Goal: Answer question/provide support: Answer question/provide support

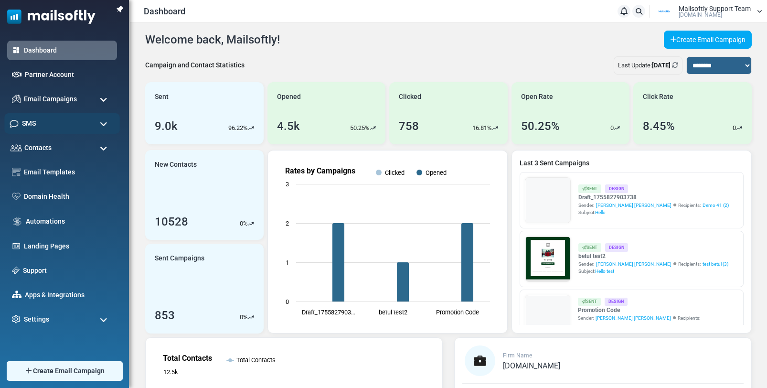
click at [41, 124] on div "SMS" at bounding box center [62, 123] width 116 height 21
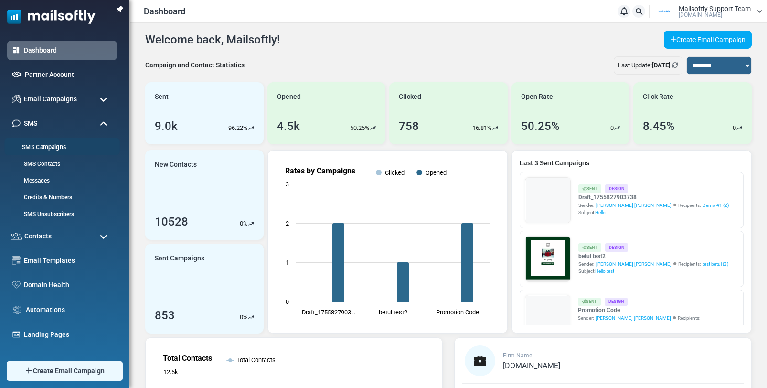
click at [49, 148] on link "SMS Campaigns" at bounding box center [60, 147] width 113 height 9
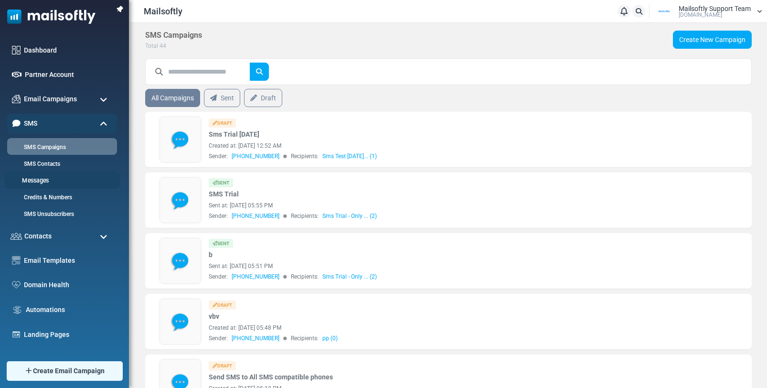
click at [37, 181] on link "Messages" at bounding box center [60, 180] width 113 height 9
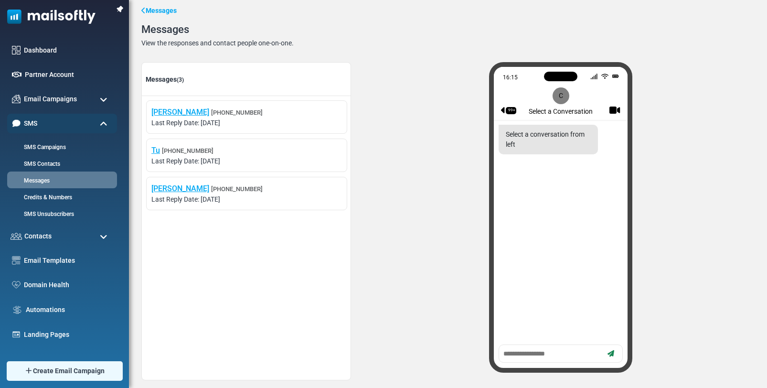
scroll to position [25, 0]
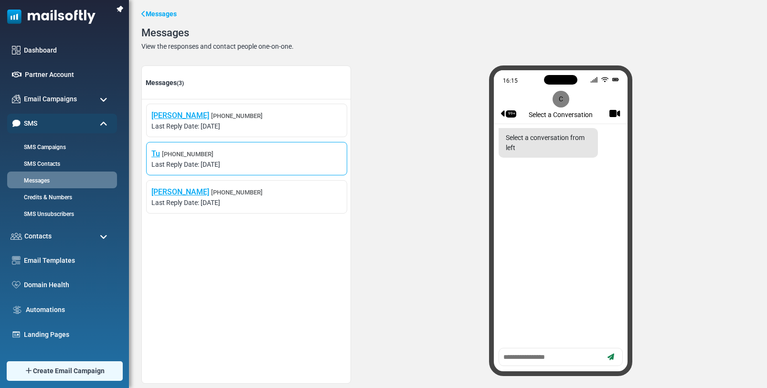
click at [251, 155] on span "Tu +14083607755" at bounding box center [246, 153] width 191 height 11
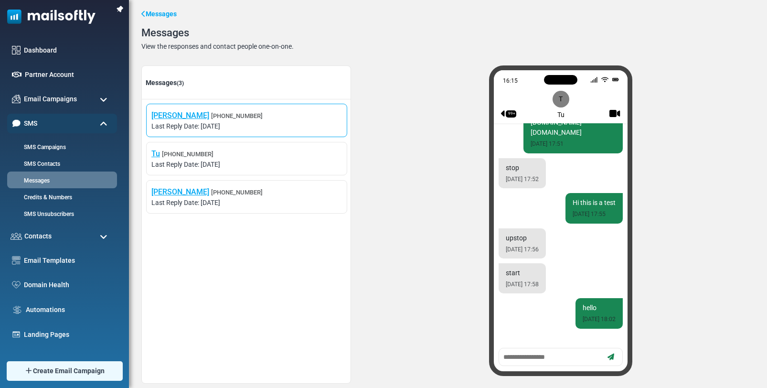
click at [272, 128] on span "Last Reply Date: August 29, 2025" at bounding box center [246, 126] width 191 height 10
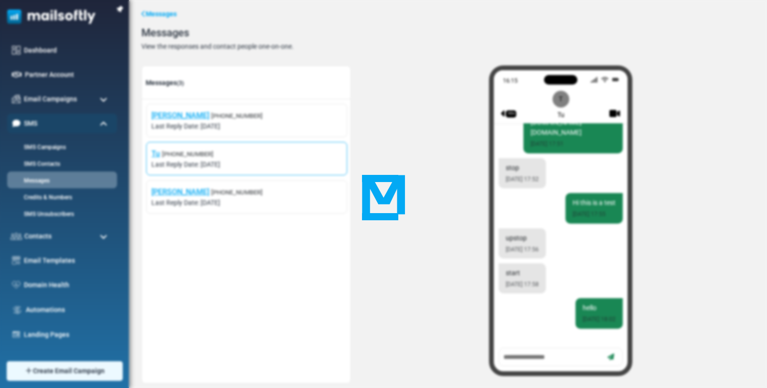
scroll to position [1688, 0]
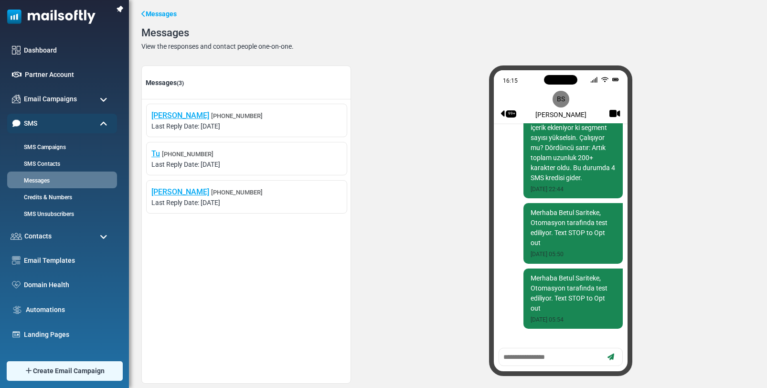
click at [511, 358] on textarea at bounding box center [551, 357] width 99 height 12
click at [212, 153] on span "Tu +14083607755" at bounding box center [246, 153] width 191 height 11
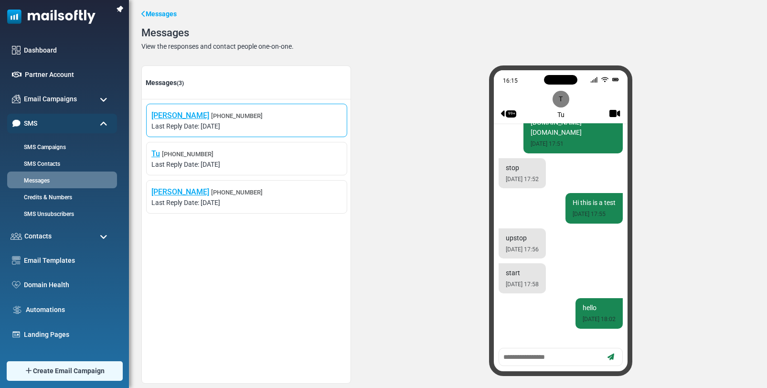
click at [245, 132] on li "Betul Sariteke +905535891496 Last Reply Date: August 29, 2025" at bounding box center [246, 120] width 201 height 33
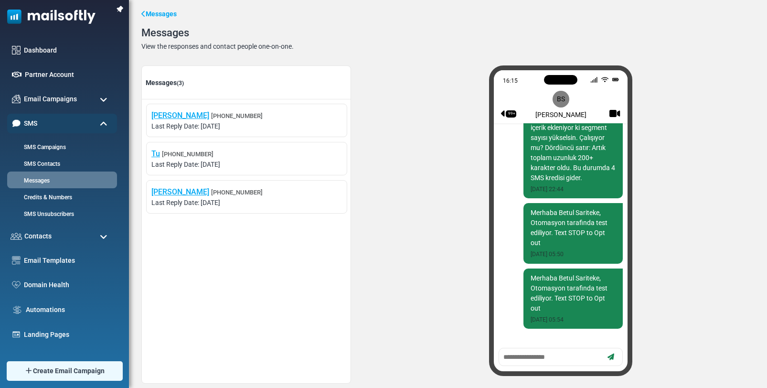
click at [525, 354] on textarea at bounding box center [551, 357] width 99 height 12
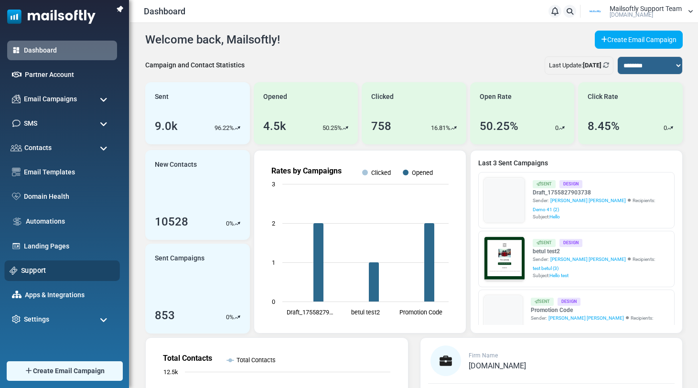
click at [33, 270] on link "Support" at bounding box center [68, 270] width 94 height 11
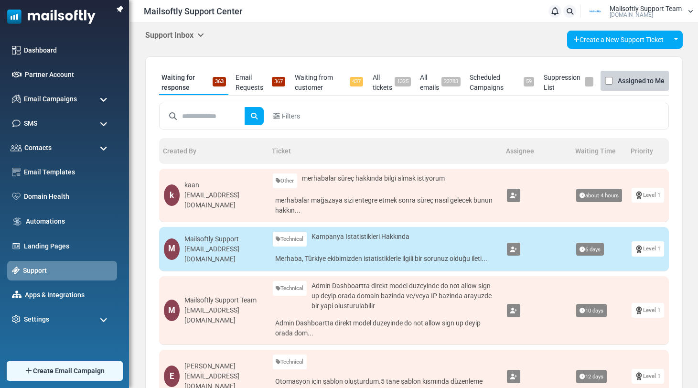
click at [244, 85] on link "Email Requests 367" at bounding box center [260, 82] width 54 height 25
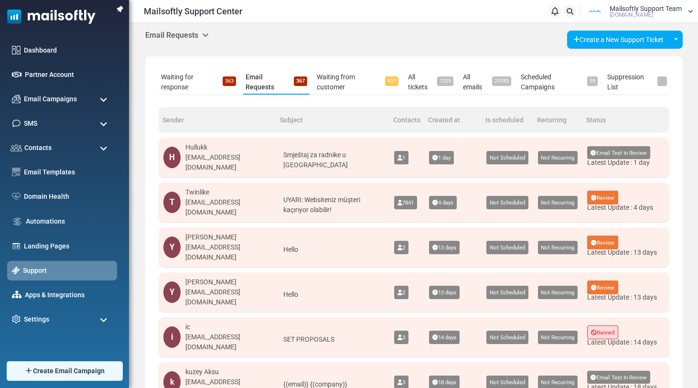
click at [175, 84] on link "Waiting for response 363" at bounding box center [199, 82] width 80 height 25
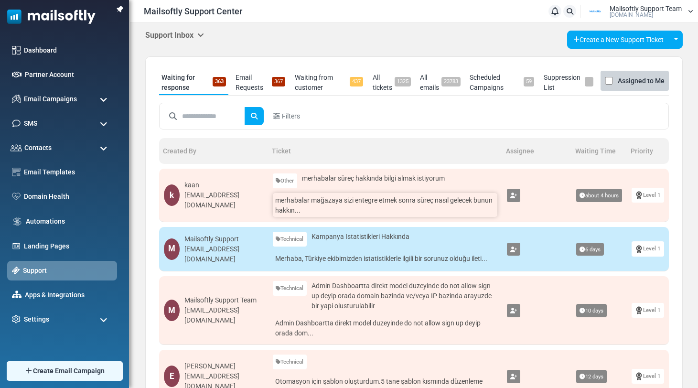
click at [359, 202] on link "merhabalar mağazaya sizi entegre etmek sonra süreç nasıl gelecek bunun hakkın..." at bounding box center [385, 205] width 225 height 24
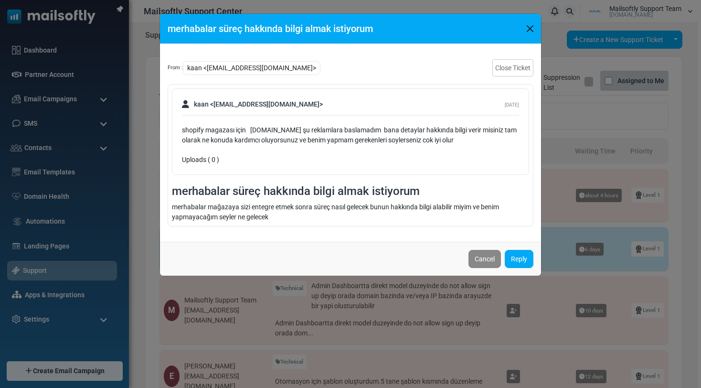
click at [530, 30] on button "Close" at bounding box center [530, 28] width 14 height 14
